Goal: Information Seeking & Learning: Find specific fact

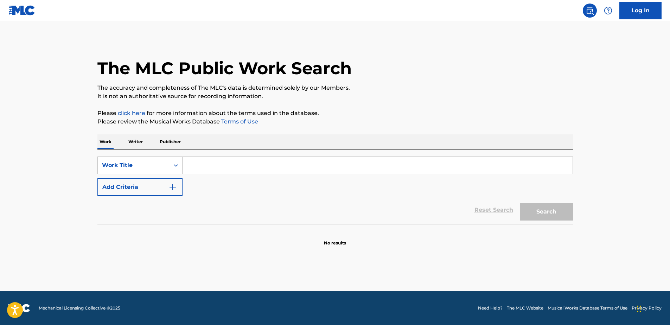
click at [211, 169] on input "Search Form" at bounding box center [377, 165] width 390 height 17
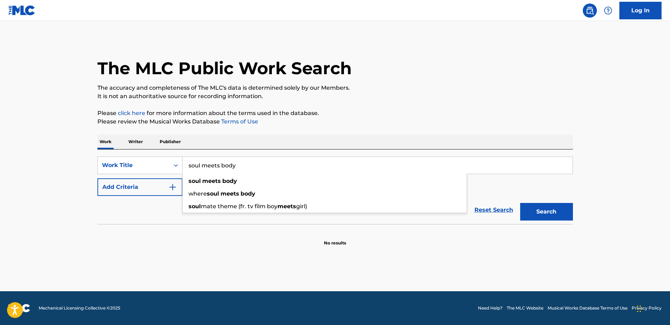
type input "soul meets body"
click at [520, 203] on button "Search" at bounding box center [546, 212] width 53 height 18
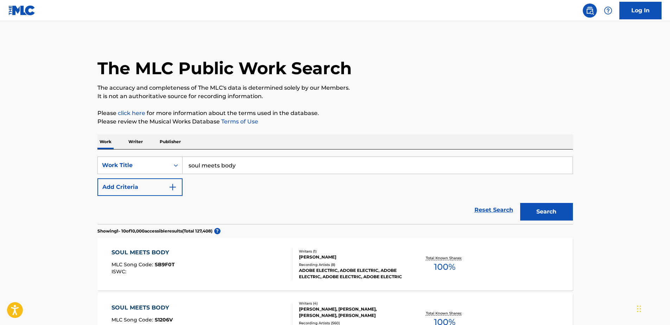
click at [160, 184] on button "Add Criteria" at bounding box center [139, 187] width 85 height 18
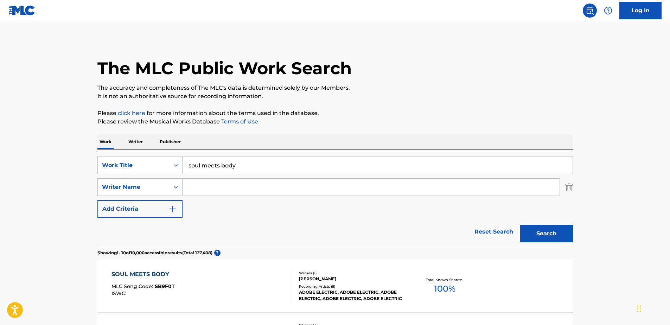
click at [232, 191] on input "Search Form" at bounding box center [370, 187] width 377 height 17
type input "[PERSON_NAME]"
click at [520, 225] on button "Search" at bounding box center [546, 234] width 53 height 18
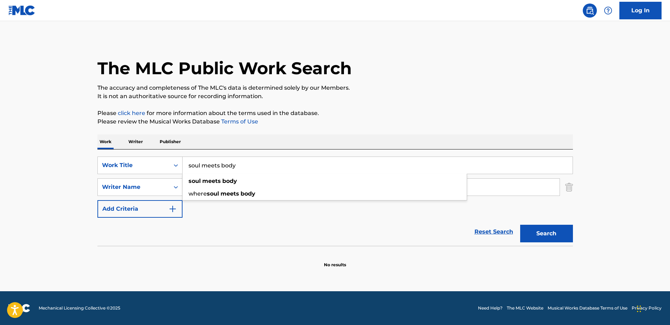
drag, startPoint x: 244, startPoint y: 170, endPoint x: 182, endPoint y: 162, distance: 61.7
click at [182, 162] on input "soul meets body" at bounding box center [377, 165] width 390 height 17
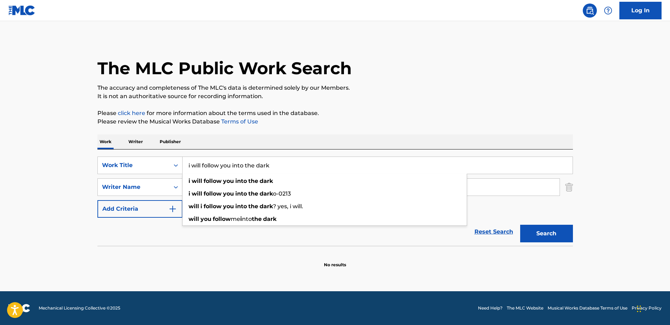
type input "i will follow you into the dark"
click at [520, 225] on button "Search" at bounding box center [546, 234] width 53 height 18
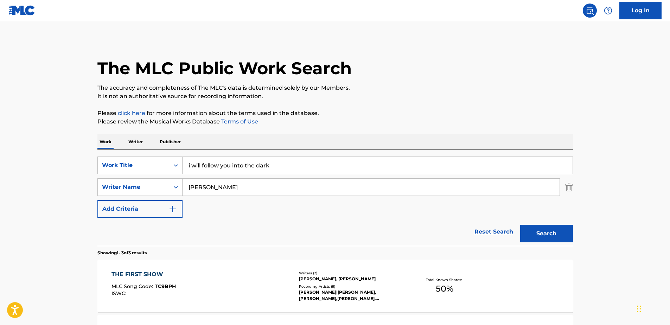
click at [338, 278] on div "[PERSON_NAME], [PERSON_NAME]" at bounding box center [352, 279] width 106 height 6
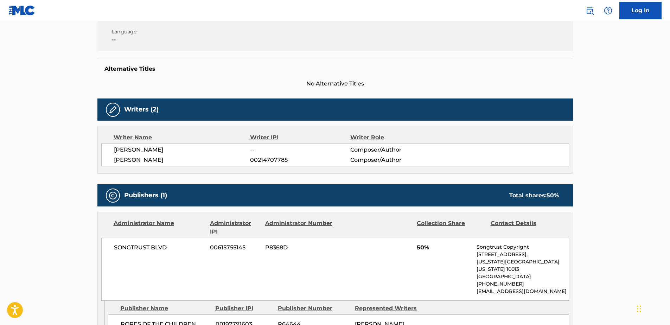
scroll to position [70, 0]
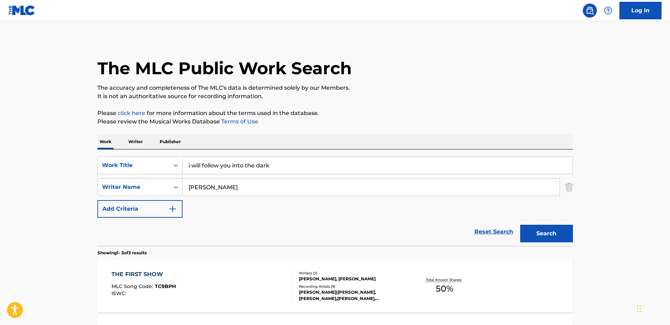
drag, startPoint x: 281, startPoint y: 164, endPoint x: 188, endPoint y: 166, distance: 92.5
click at [188, 166] on input "i will follow you into the dark" at bounding box center [377, 165] width 390 height 17
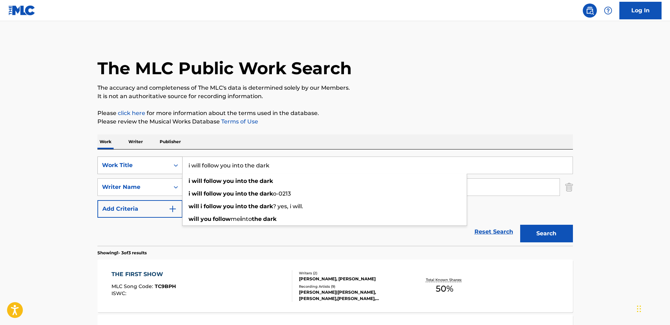
drag, startPoint x: 281, startPoint y: 170, endPoint x: 148, endPoint y: 159, distance: 132.6
click at [148, 159] on div "SearchWithCriteria58f9e914-acd3-4120-8b54-52133de7a0d6 Work Title i will follow…" at bounding box center [334, 165] width 475 height 18
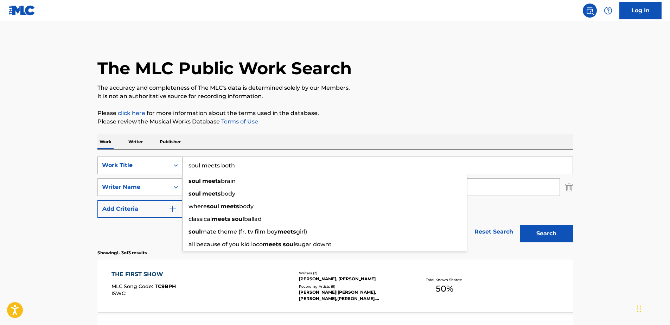
click at [520, 225] on button "Search" at bounding box center [546, 234] width 53 height 18
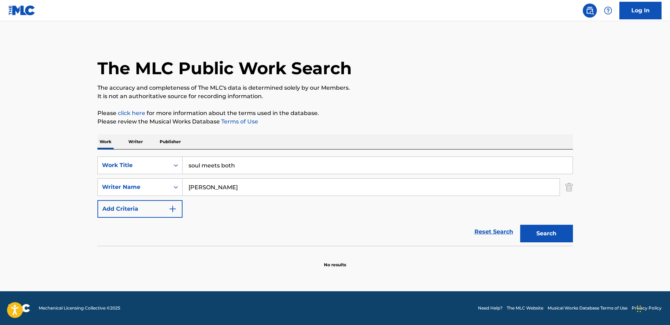
click at [245, 165] on input "soul meets both" at bounding box center [377, 165] width 390 height 17
type input "soul meets body"
click at [520, 225] on button "Search" at bounding box center [546, 234] width 53 height 18
drag, startPoint x: 242, startPoint y: 186, endPoint x: 191, endPoint y: 186, distance: 51.3
click at [191, 186] on input "[PERSON_NAME]" at bounding box center [370, 187] width 377 height 17
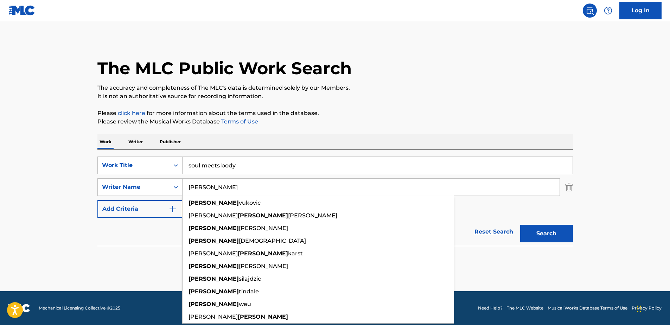
type input "[PERSON_NAME]"
click at [520, 225] on button "Search" at bounding box center [546, 234] width 53 height 18
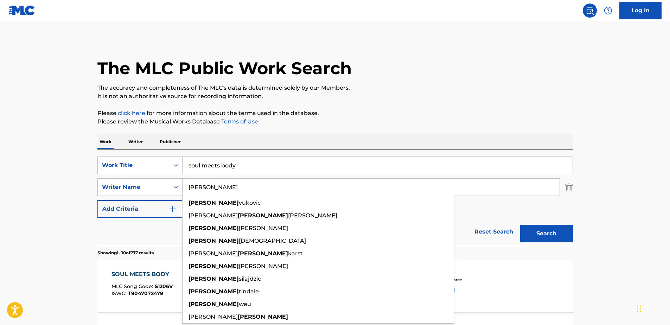
click at [451, 112] on p "Please click here for more information about the terms used in the database." at bounding box center [334, 113] width 475 height 8
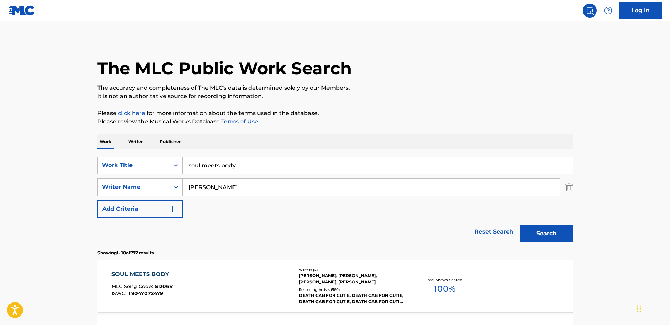
click at [314, 274] on div "[PERSON_NAME], [PERSON_NAME], [PERSON_NAME], [PERSON_NAME]" at bounding box center [352, 278] width 106 height 13
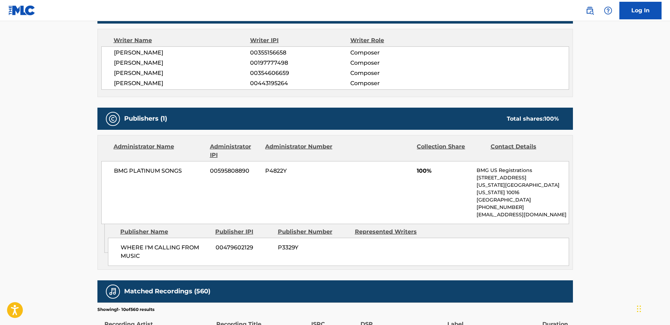
scroll to position [35, 0]
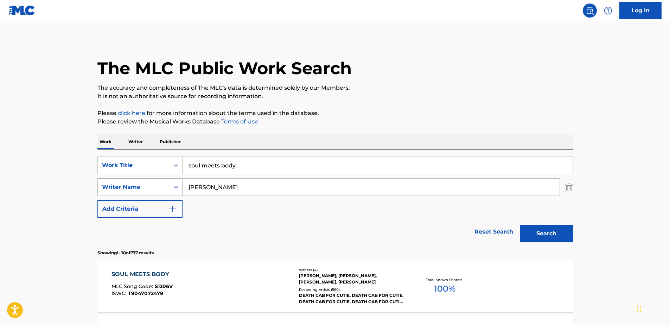
drag, startPoint x: 220, startPoint y: 188, endPoint x: 149, endPoint y: 180, distance: 72.1
click at [149, 180] on div "SearchWithCriteria4b733a33-b683-4a0e-be0f-f911851855f8 Writer Name [PERSON_NAME]" at bounding box center [334, 187] width 475 height 18
click at [149, 180] on div "Writer Name" at bounding box center [139, 187] width 85 height 18
drag, startPoint x: 213, startPoint y: 187, endPoint x: 174, endPoint y: 186, distance: 39.1
click at [174, 186] on div "SearchWithCriteria4b733a33-b683-4a0e-be0f-f911851855f8 Writer Name ksremmus" at bounding box center [334, 187] width 475 height 18
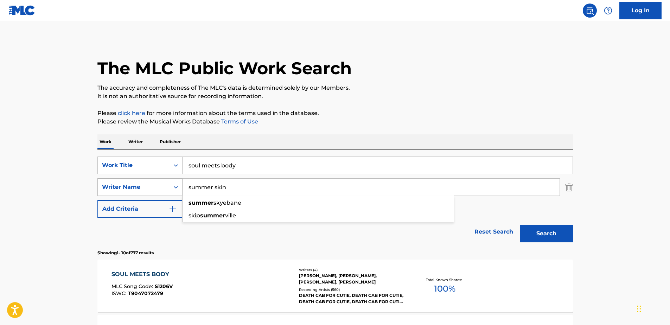
type input "summer skin"
click at [520, 225] on button "Search" at bounding box center [546, 234] width 53 height 18
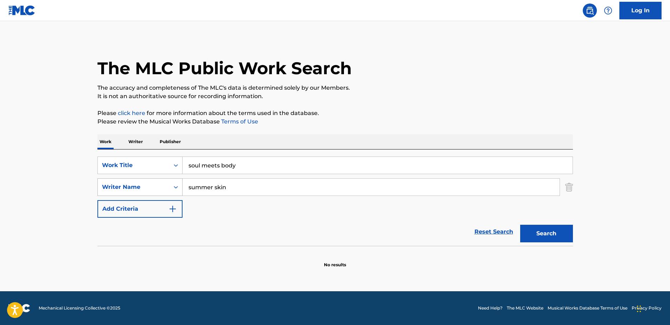
drag, startPoint x: 251, startPoint y: 182, endPoint x: 175, endPoint y: 179, distance: 76.4
click at [175, 179] on div "SearchWithCriteria4b733a33-b683-4a0e-be0f-f911851855f8 Writer Name summer skin" at bounding box center [334, 187] width 475 height 18
click at [175, 179] on div "Search Form" at bounding box center [175, 187] width 13 height 17
click at [239, 165] on input "soul meets body" at bounding box center [377, 165] width 390 height 17
drag, startPoint x: 239, startPoint y: 165, endPoint x: 170, endPoint y: 163, distance: 69.3
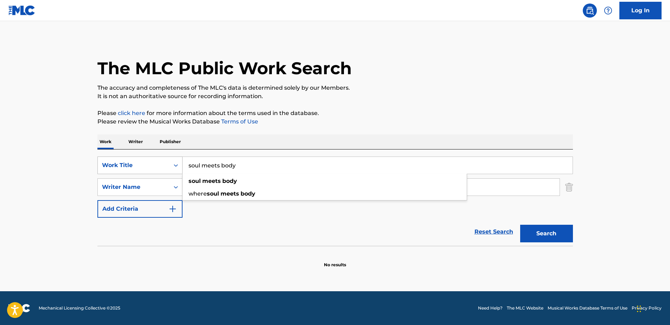
click at [170, 163] on div "SearchWithCriteria58f9e914-acd3-4120-8b54-52133de7a0d6 Work Title soul meets bo…" at bounding box center [334, 165] width 475 height 18
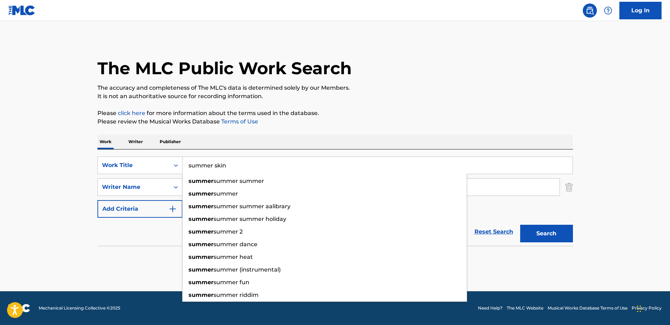
type input "summer skin"
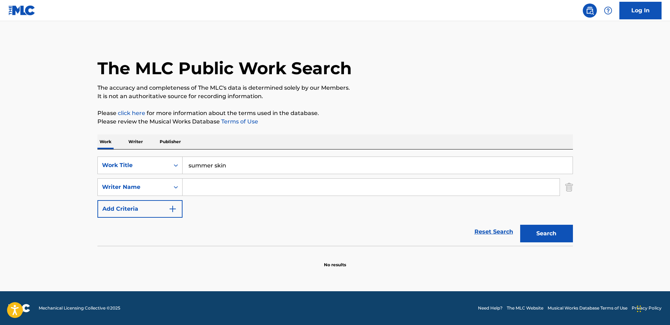
click at [207, 192] on input "Search Form" at bounding box center [370, 187] width 377 height 17
type input "[PERSON_NAME]"
click at [520, 225] on button "Search" at bounding box center [546, 234] width 53 height 18
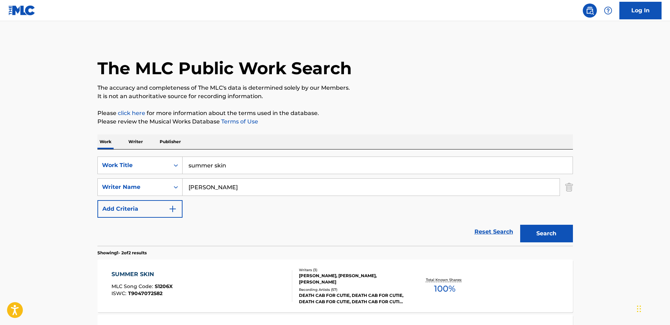
click at [304, 270] on div "Writers ( 3 )" at bounding box center [352, 269] width 106 height 5
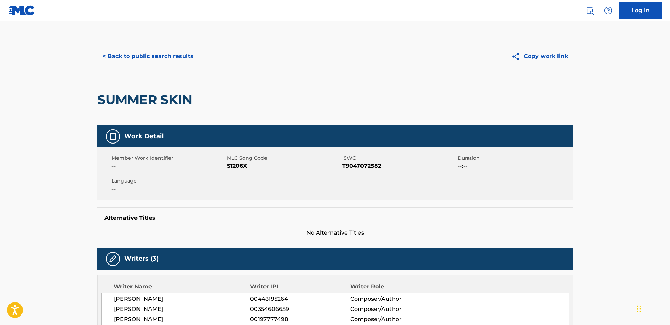
click at [114, 55] on button "< Back to public search results" at bounding box center [147, 56] width 101 height 18
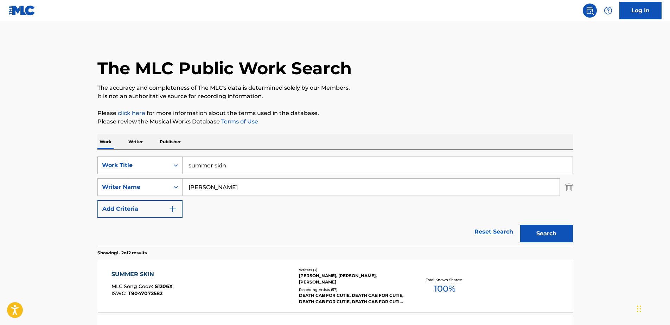
drag, startPoint x: 200, startPoint y: 165, endPoint x: 157, endPoint y: 163, distance: 42.9
click at [157, 163] on div "SearchWithCriteria58f9e914-acd3-4120-8b54-52133de7a0d6 Work Title summer skin" at bounding box center [334, 165] width 475 height 18
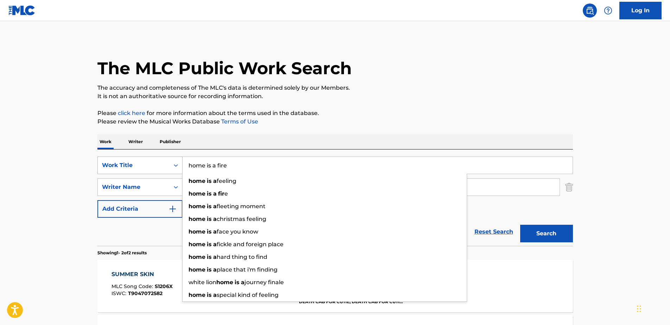
type input "home is a fire"
click at [520, 225] on button "Search" at bounding box center [546, 234] width 53 height 18
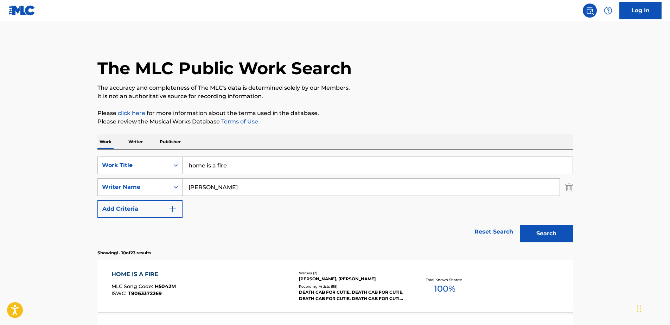
click at [342, 279] on div "[PERSON_NAME], [PERSON_NAME]" at bounding box center [352, 279] width 106 height 6
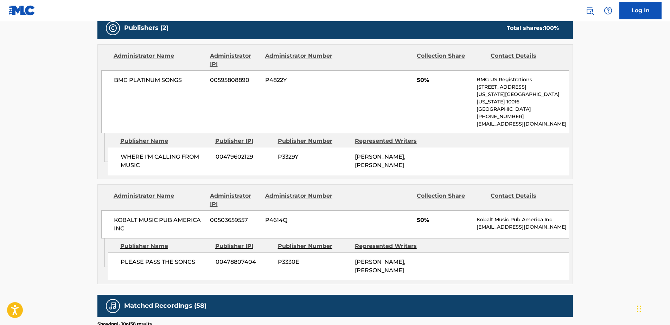
scroll to position [176, 0]
